Goal: Transaction & Acquisition: Purchase product/service

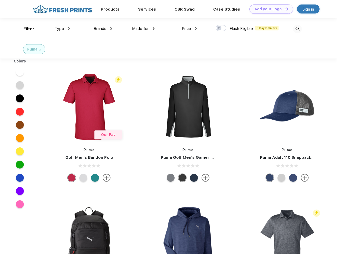
scroll to position [0, 0]
click at [269, 9] on link "Add your Logo Design Tool" at bounding box center [272, 9] width 44 height 9
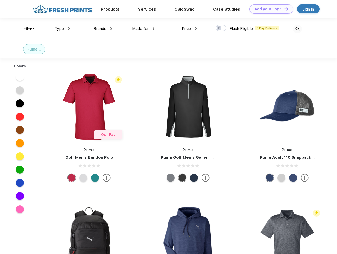
click at [0, 0] on div "Design Tool" at bounding box center [0, 0] width 0 height 0
click at [284, 9] on link "Add your Logo Design Tool" at bounding box center [272, 9] width 44 height 9
click at [25, 29] on div "Filter" at bounding box center [29, 29] width 11 height 6
click at [62, 29] on span "Type" at bounding box center [59, 28] width 9 height 5
click at [103, 29] on span "Brands" at bounding box center [100, 28] width 13 height 5
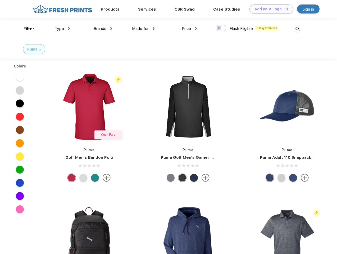
click at [143, 29] on span "Made for" at bounding box center [140, 28] width 17 height 5
click at [190, 29] on span "Price" at bounding box center [186, 28] width 9 height 5
click at [221, 28] on div at bounding box center [221, 28] width 10 height 6
click at [219, 28] on input "checkbox" at bounding box center [217, 26] width 3 height 3
click at [298, 29] on img at bounding box center [297, 29] width 9 height 9
